Goal: Task Accomplishment & Management: Manage account settings

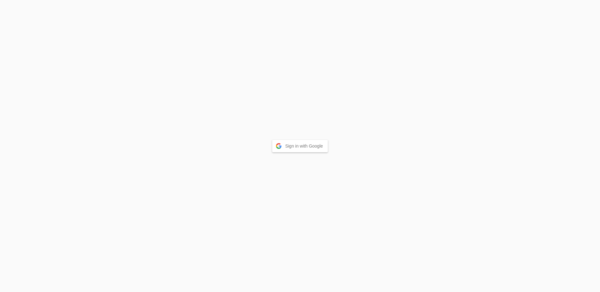
click at [321, 146] on button "Sign in with Google" at bounding box center [300, 146] width 56 height 12
